Goal: Find specific page/section: Find specific page/section

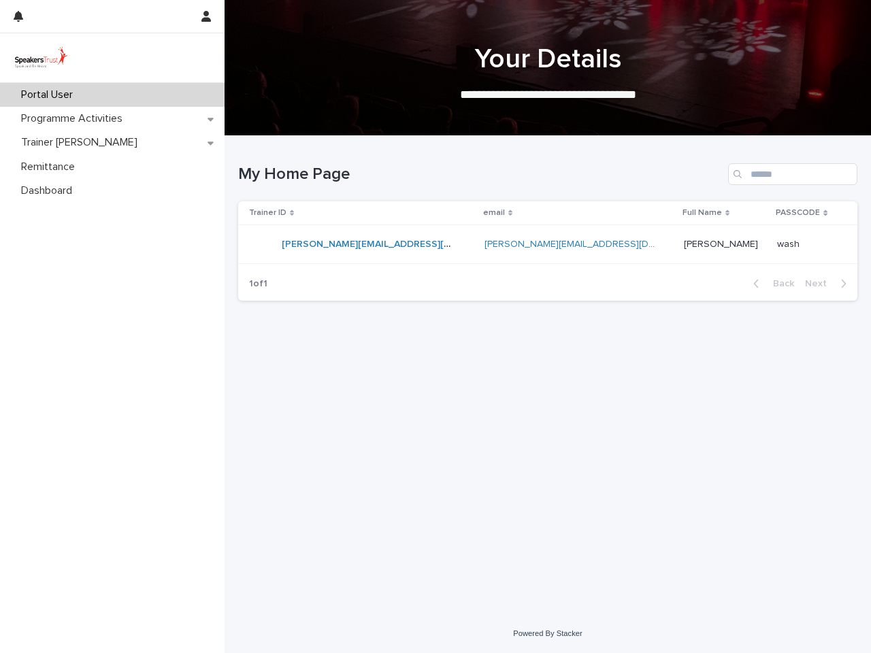
click at [101, 16] on div at bounding box center [101, 16] width 175 height 33
click at [209, 16] on icon "button" at bounding box center [206, 16] width 10 height 11
click at [548, 68] on div at bounding box center [435, 326] width 871 height 653
click at [361, 213] on div "Trainer ID" at bounding box center [362, 212] width 226 height 15
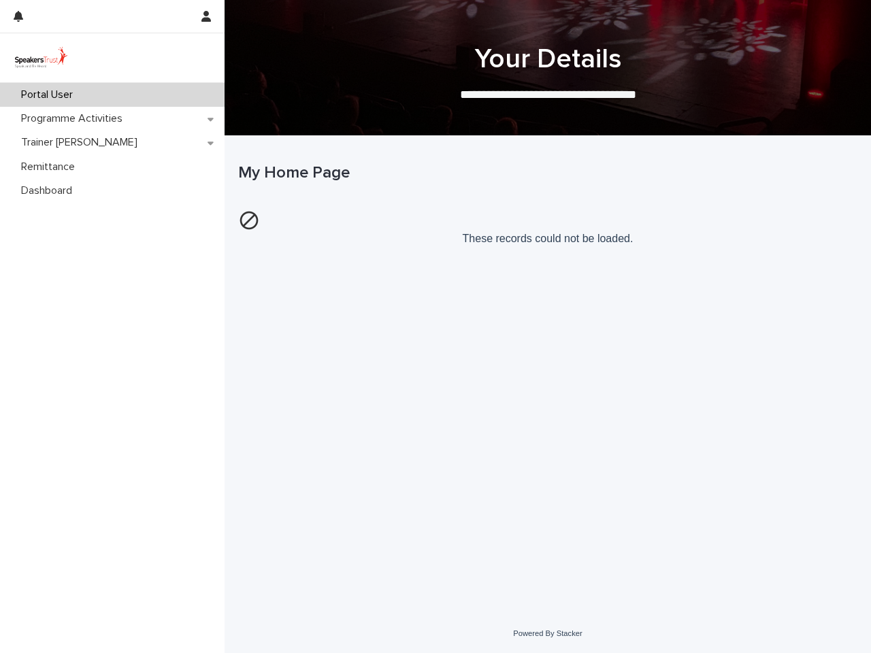
click at [718, 213] on p "These records could not be loaded." at bounding box center [547, 228] width 619 height 46
click at [803, 213] on p "These records could not be loaded." at bounding box center [547, 228] width 619 height 46
click at [773, 284] on div "Loading... Saving… Loading... Saving… My Home Page These records could not be l…" at bounding box center [547, 358] width 633 height 444
click at [829, 284] on div "Loading... Saving… Loading... Saving… My Home Page These records could not be l…" at bounding box center [547, 358] width 633 height 444
